Goal: Find contact information: Find contact information

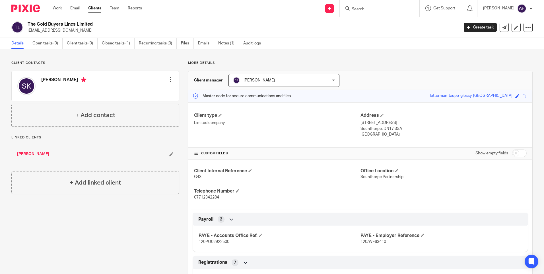
scroll to position [85, 0]
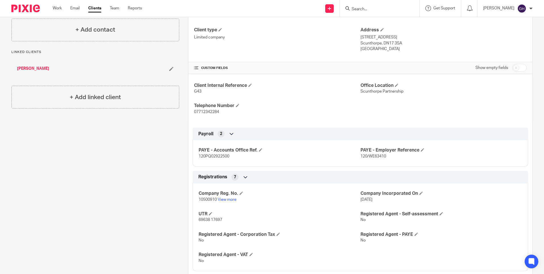
click at [398, 6] on form at bounding box center [381, 8] width 61 height 7
click at [391, 9] on input "Search" at bounding box center [376, 9] width 51 height 5
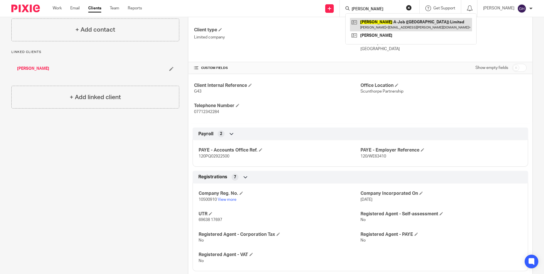
type input "bob"
click at [394, 22] on link at bounding box center [411, 24] width 122 height 13
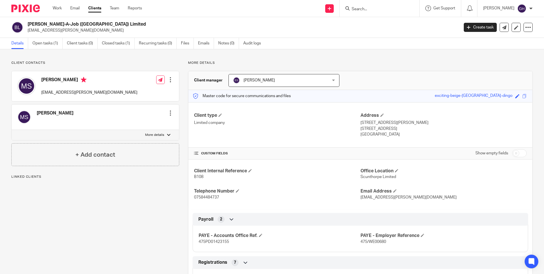
drag, startPoint x: 102, startPoint y: 33, endPoint x: 28, endPoint y: 34, distance: 73.1
click at [28, 34] on div "[PERSON_NAME]-A-Job ([GEOGRAPHIC_DATA]) Limited [EMAIL_ADDRESS][PERSON_NAME][DO…" at bounding box center [272, 27] width 544 height 21
copy p "[EMAIL_ADDRESS][PERSON_NAME][DOMAIN_NAME]"
click at [131, 31] on p "[EMAIL_ADDRESS][PERSON_NAME][DOMAIN_NAME]" at bounding box center [241, 31] width 427 height 6
click at [379, 7] on input "Search" at bounding box center [376, 9] width 51 height 5
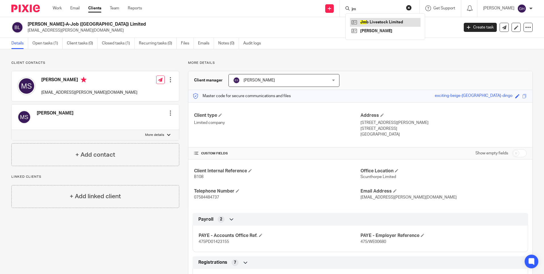
type input "jm"
click at [379, 24] on link at bounding box center [385, 22] width 71 height 9
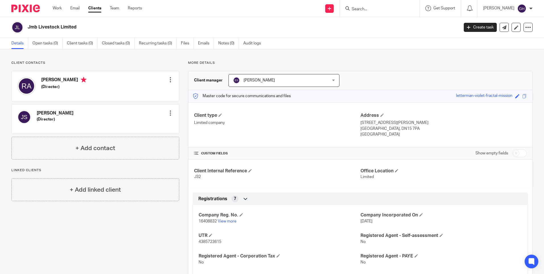
scroll to position [28, 0]
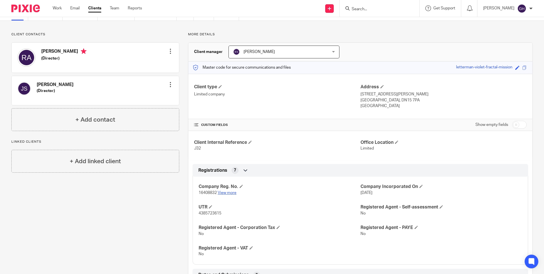
click at [229, 193] on link "View more" at bounding box center [227, 193] width 19 height 4
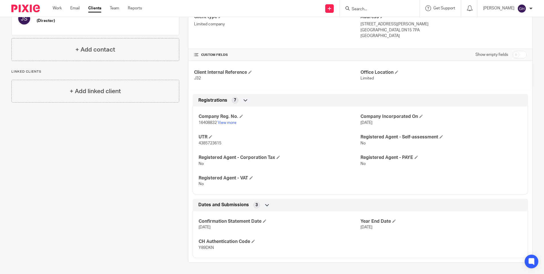
scroll to position [0, 0]
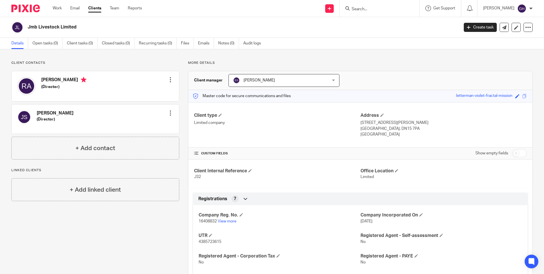
click at [101, 208] on div "Client contacts Joseph Smithson (Director) Edit contact Create client from cont…" at bounding box center [91, 211] width 177 height 300
click at [318, 118] on h4 "Client type" at bounding box center [277, 115] width 166 height 6
click at [174, 83] on div "Roberta Abbott (Director) Edit contact Create client from contact Export data D…" at bounding box center [95, 86] width 167 height 30
click at [168, 82] on div at bounding box center [171, 80] width 6 height 6
click at [177, 70] on div "Client contacts Joseph Smithson (Director) Edit contact Create client from cont…" at bounding box center [95, 110] width 168 height 99
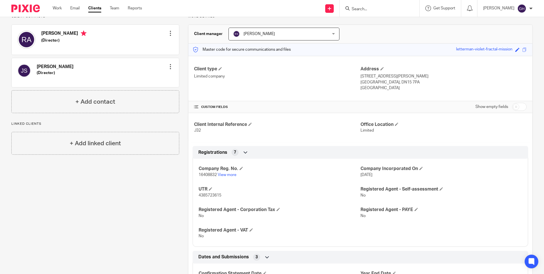
scroll to position [85, 0]
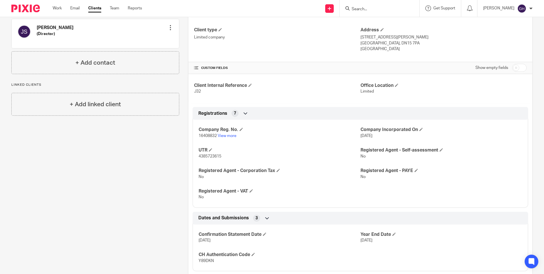
click at [319, 158] on p "4385723615" at bounding box center [280, 156] width 162 height 6
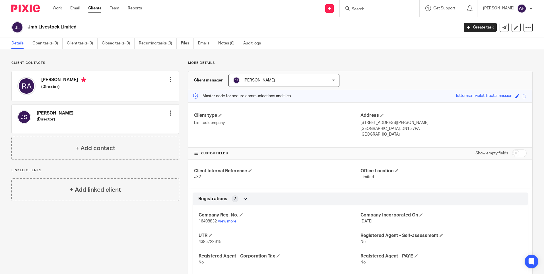
click at [282, 166] on div "Client Internal Reference J32 Office Location Limited" at bounding box center [360, 173] width 344 height 29
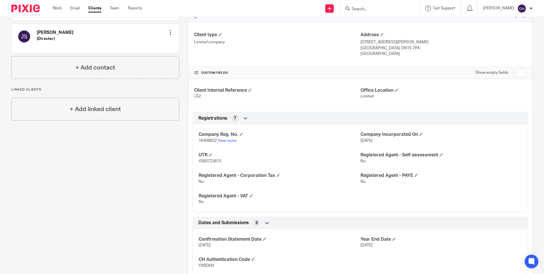
scroll to position [85, 0]
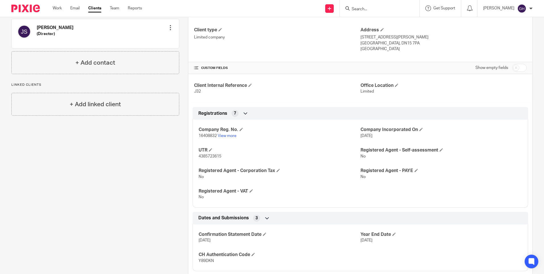
click at [345, 155] on p "4385723615" at bounding box center [280, 156] width 162 height 6
